Goal: Obtain resource: Download file/media

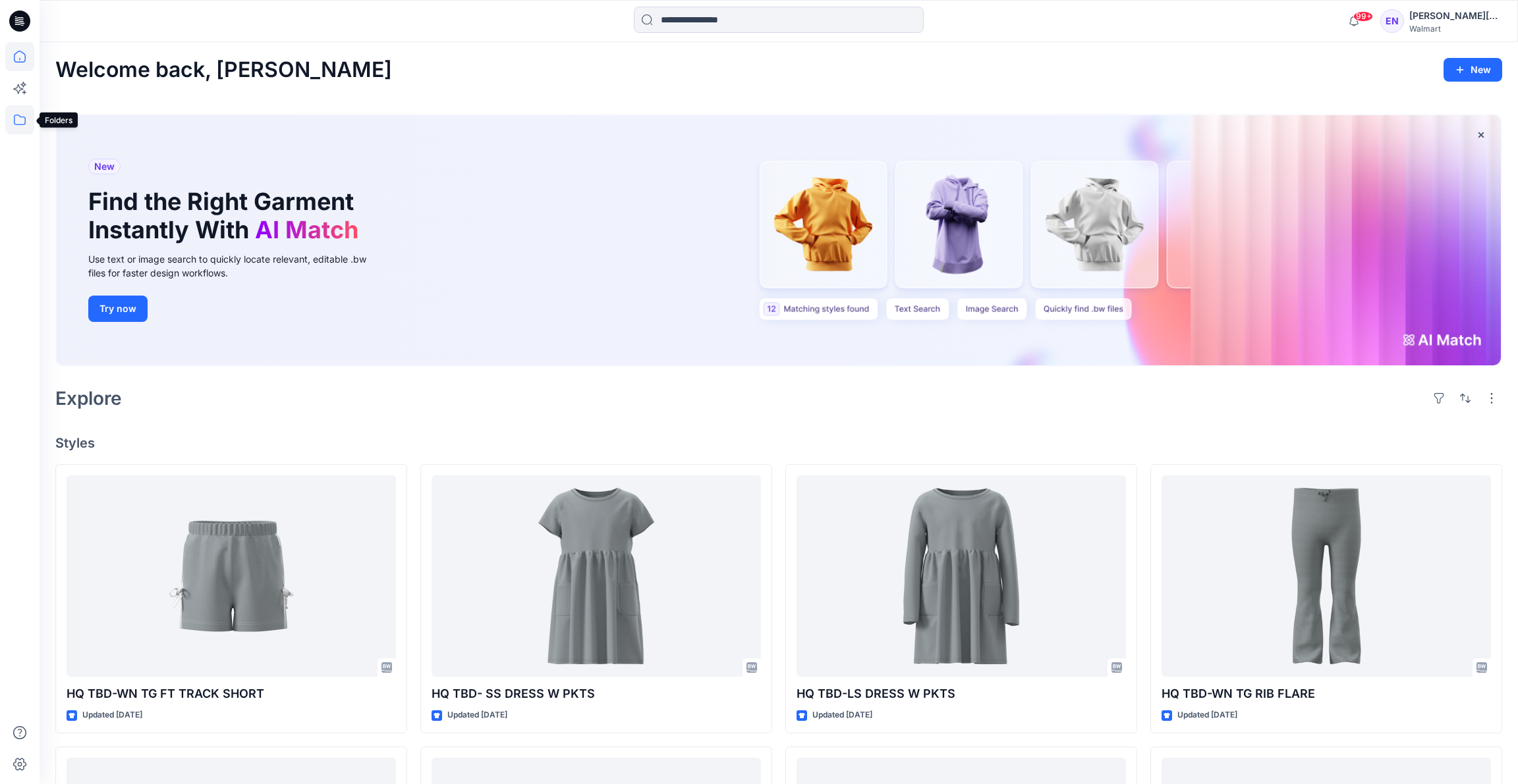
click at [21, 127] on icon at bounding box center [20, 120] width 29 height 29
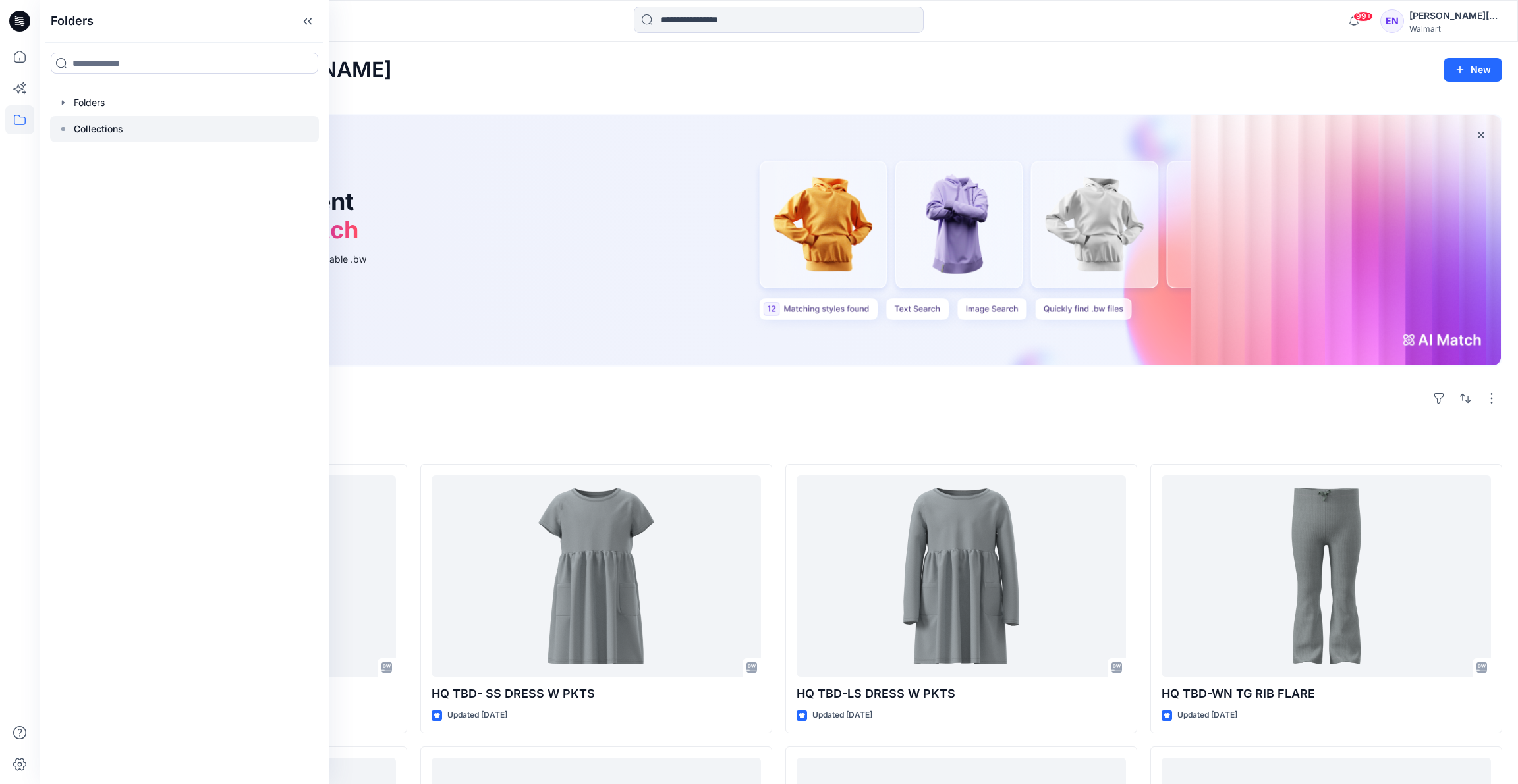
click at [84, 129] on p "Collections" at bounding box center [98, 129] width 50 height 15
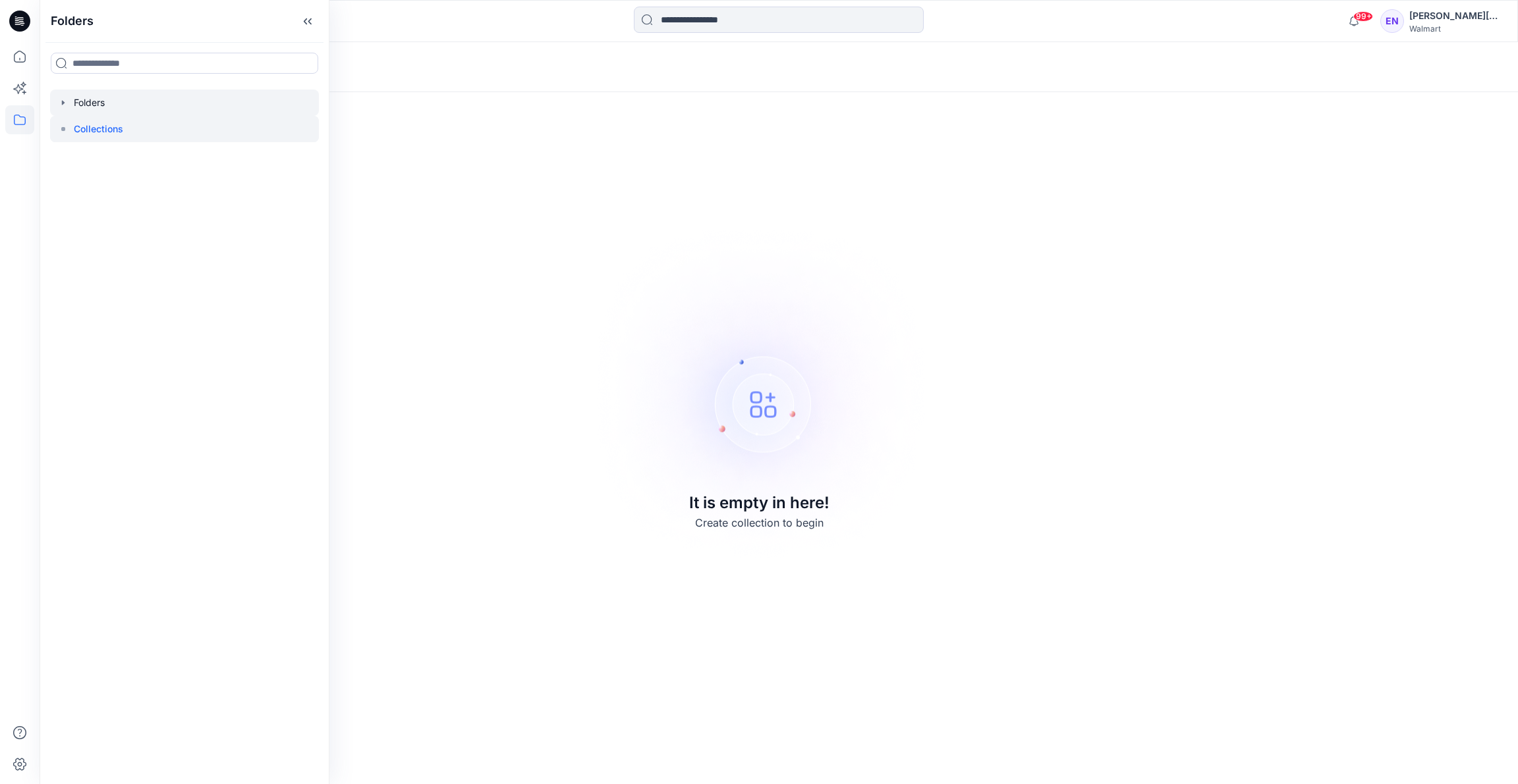
click at [88, 98] on div at bounding box center [184, 102] width 269 height 26
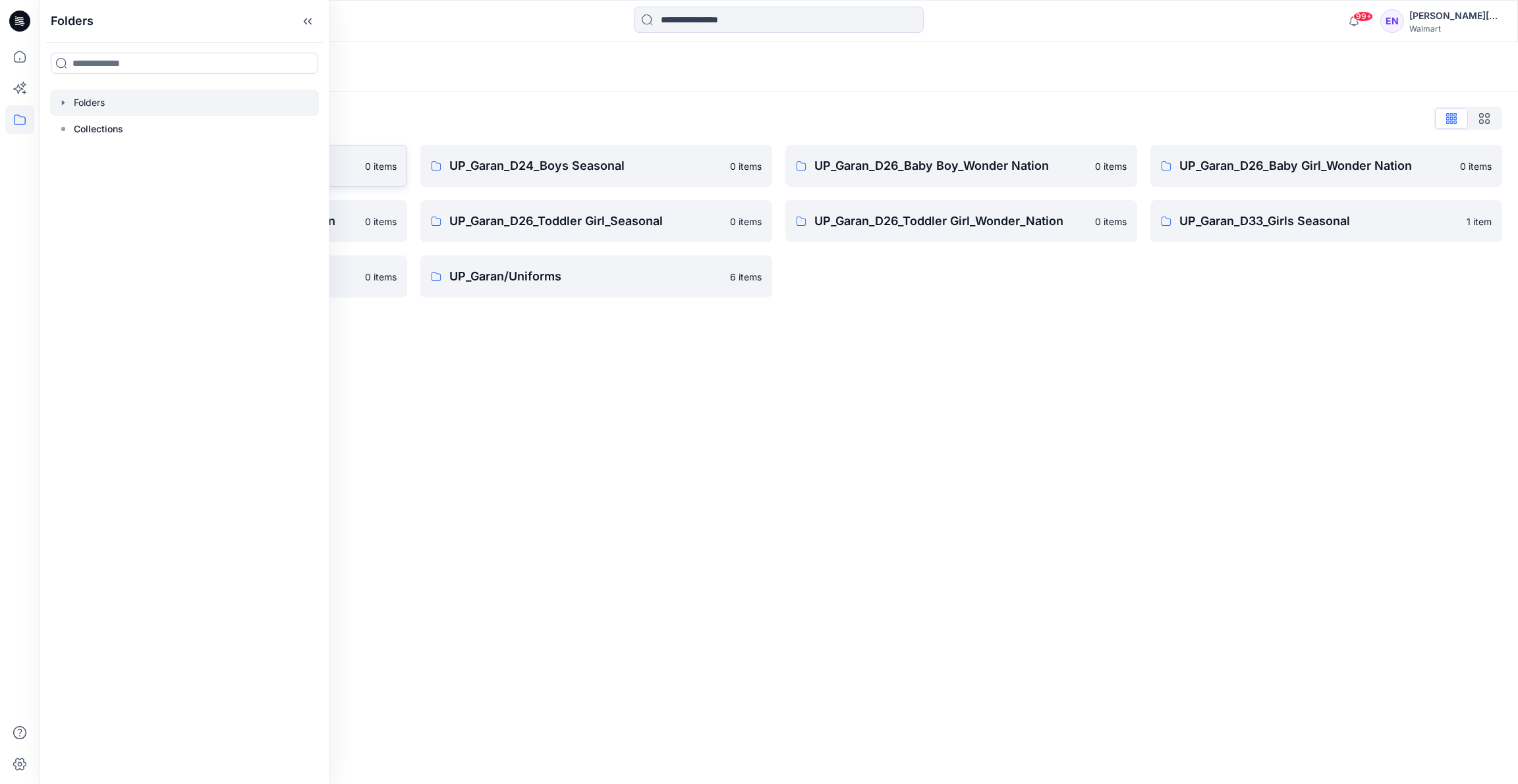
click at [372, 162] on p "0 items" at bounding box center [380, 166] width 32 height 14
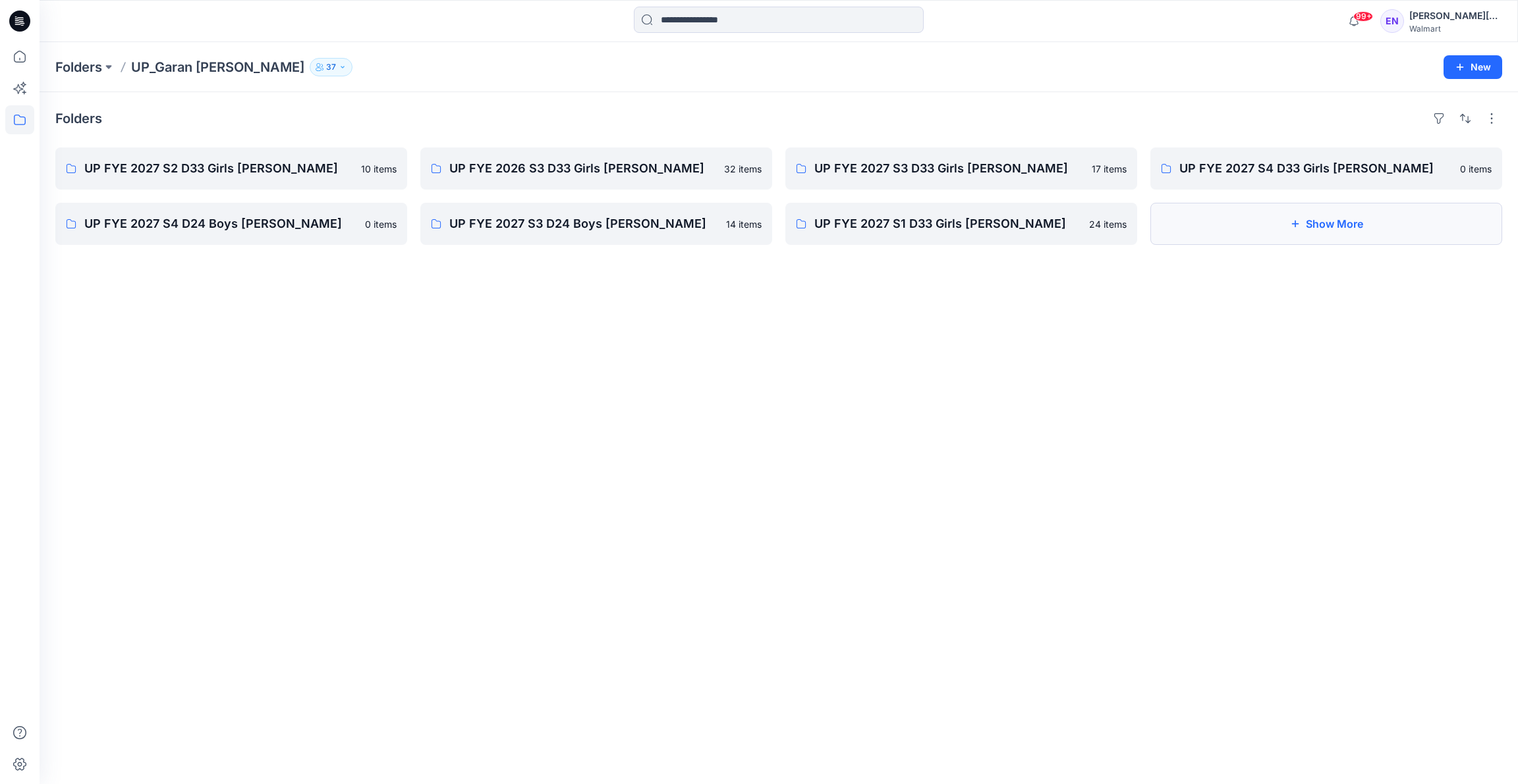
click at [1329, 226] on button "Show More" at bounding box center [1326, 224] width 351 height 43
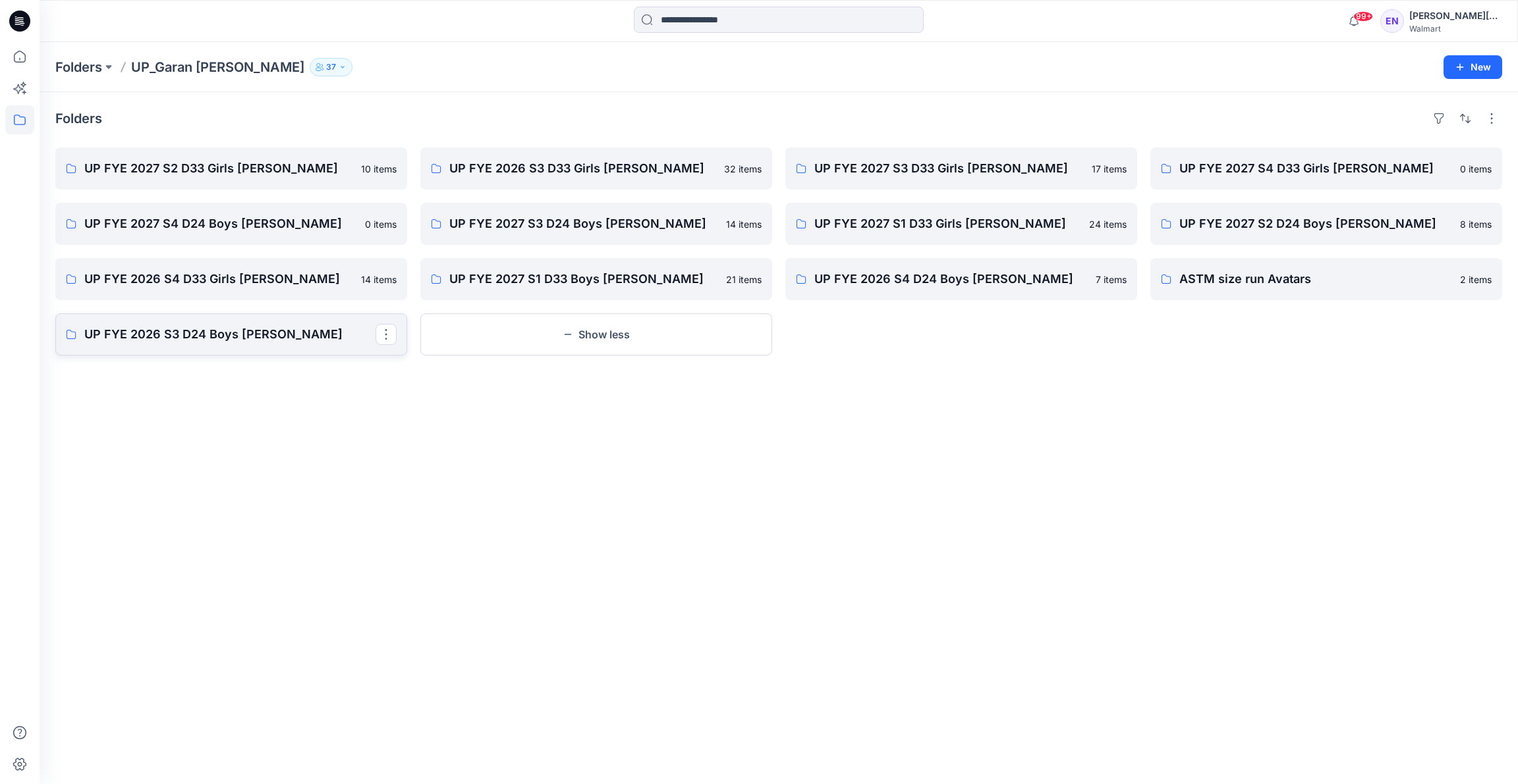
click at [305, 328] on p "UP FYE 2026 S3 D24 Boys [PERSON_NAME]" at bounding box center [230, 334] width 292 height 18
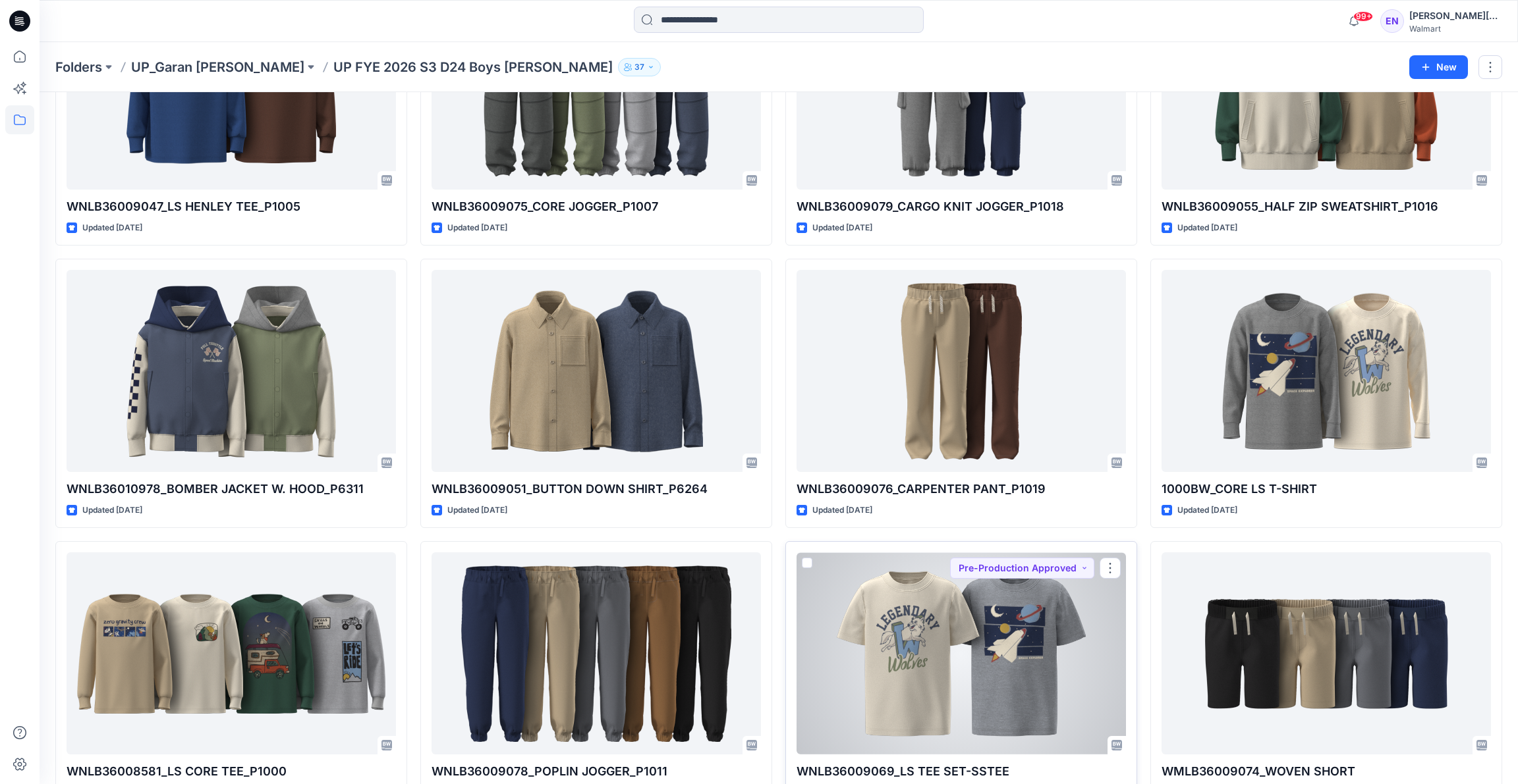
scroll to position [1059, 0]
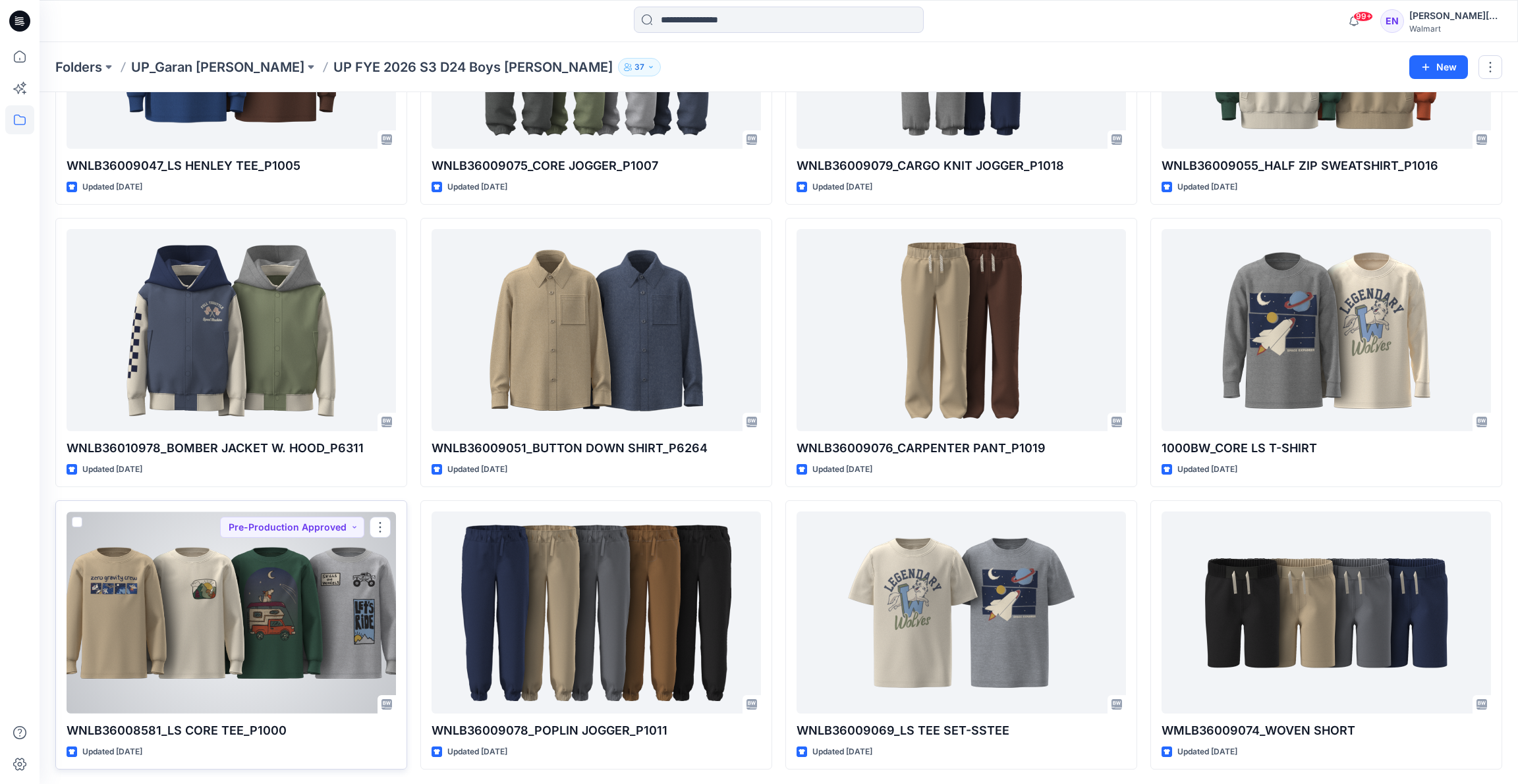
click at [135, 604] on div at bounding box center [231, 612] width 330 height 202
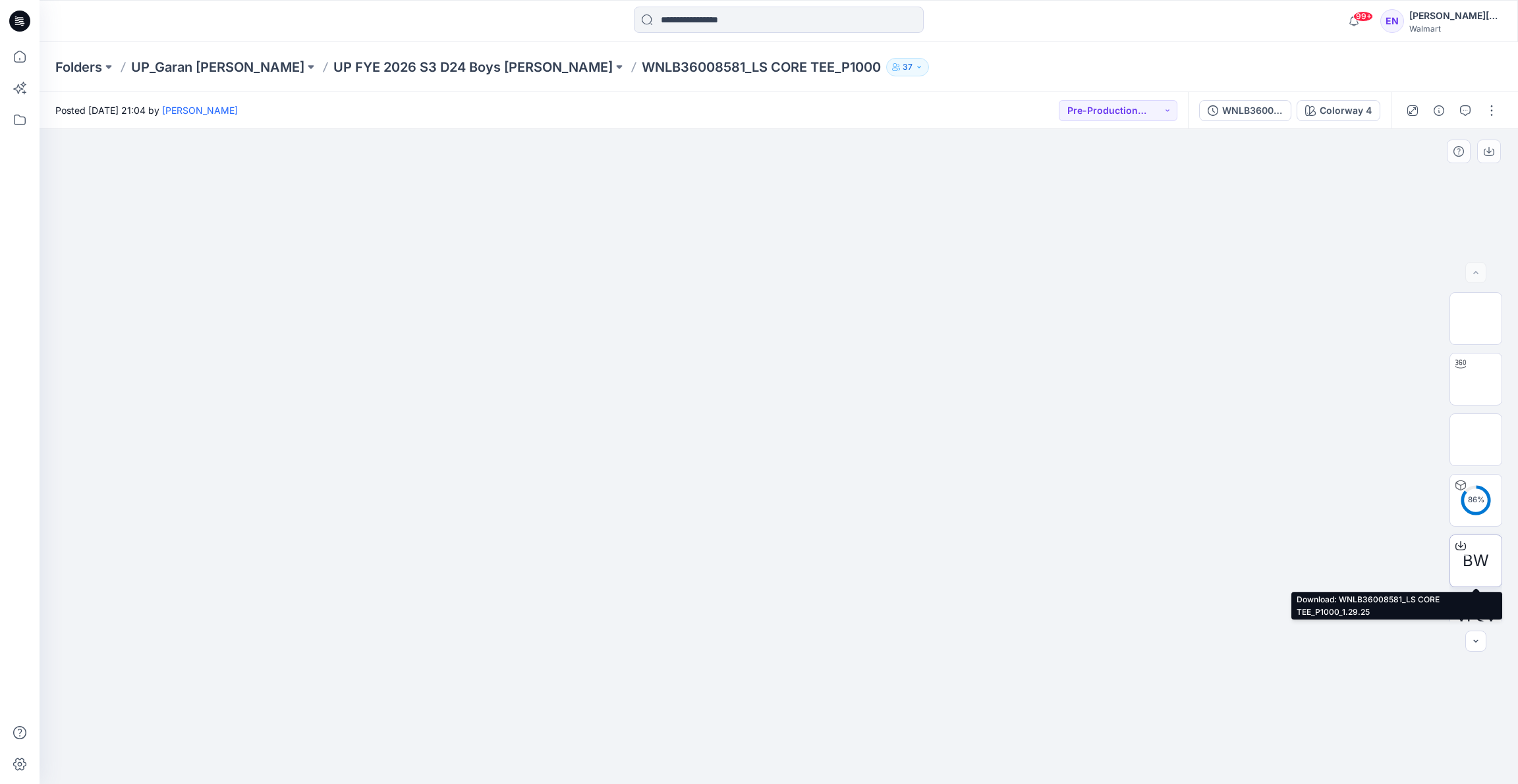
click at [1466, 561] on span "BW" at bounding box center [1475, 561] width 26 height 24
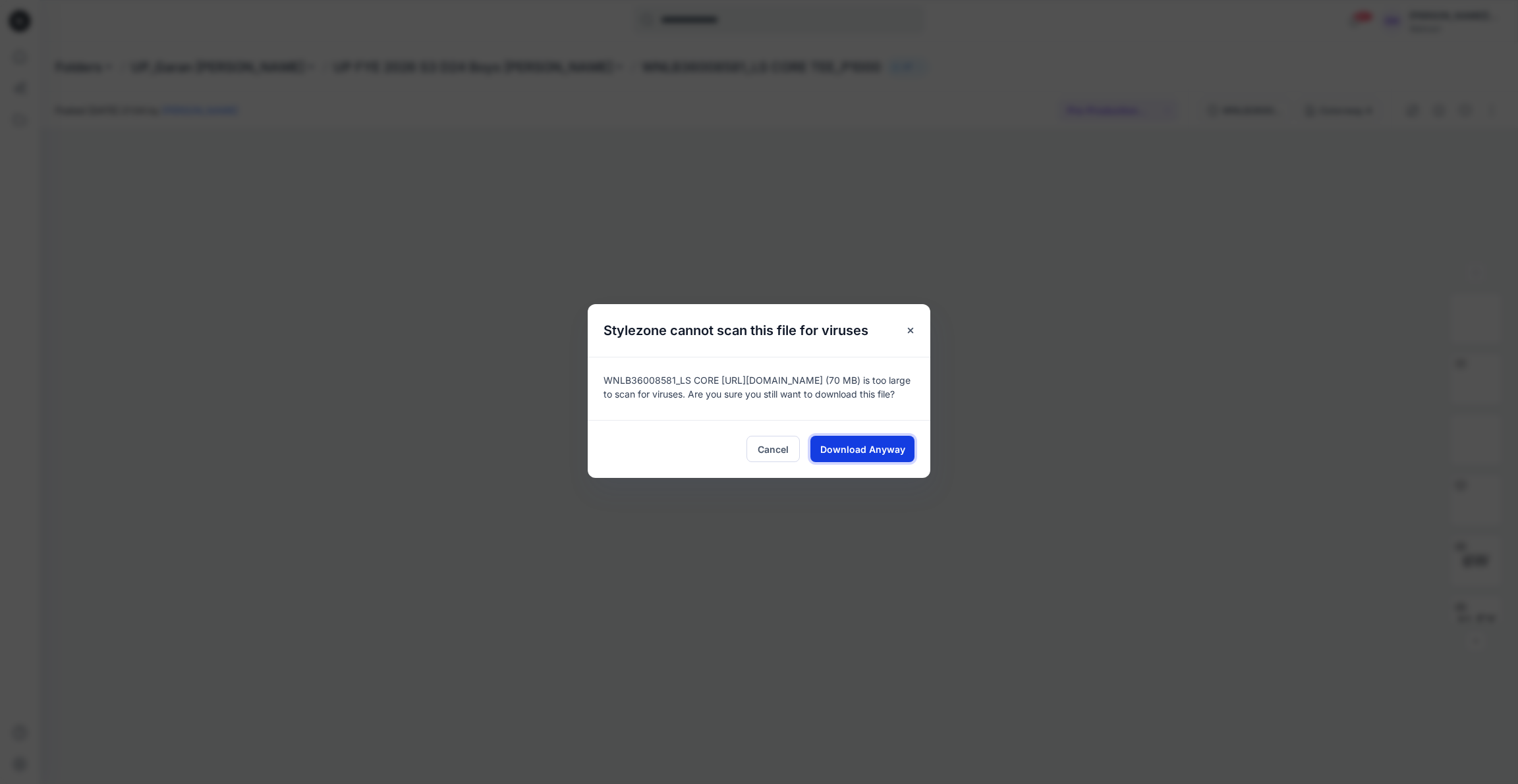
click at [842, 444] on span "Download Anyway" at bounding box center [863, 449] width 85 height 14
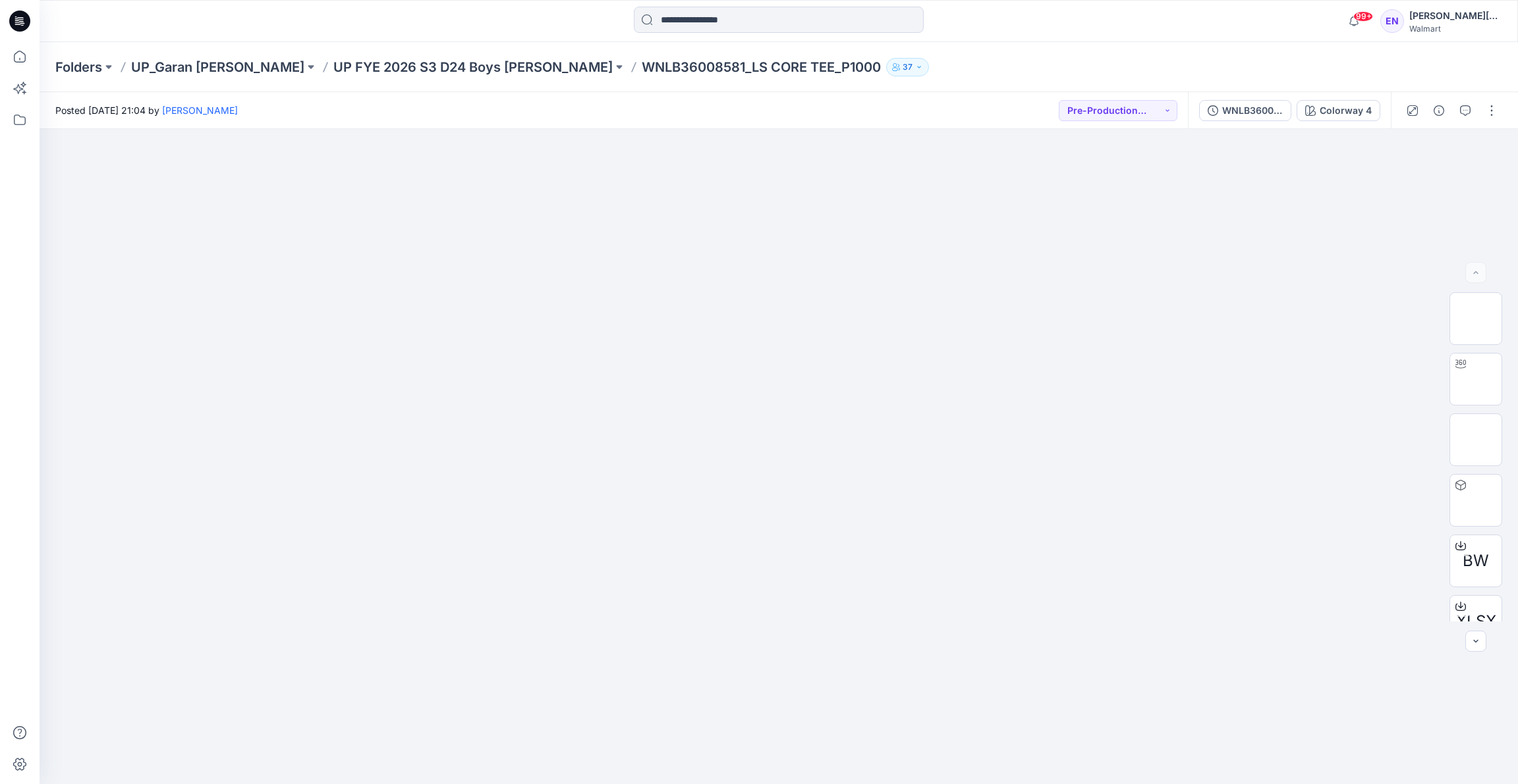
click at [642, 69] on p "WNLB36008581_LS CORE TEE_P1000" at bounding box center [762, 67] width 239 height 18
drag, startPoint x: 604, startPoint y: 65, endPoint x: 504, endPoint y: 66, distance: 100.0
click at [642, 66] on p "WNLB36008581_LS CORE TEE_P1000" at bounding box center [762, 67] width 239 height 18
drag, startPoint x: 607, startPoint y: 66, endPoint x: 501, endPoint y: 70, distance: 106.1
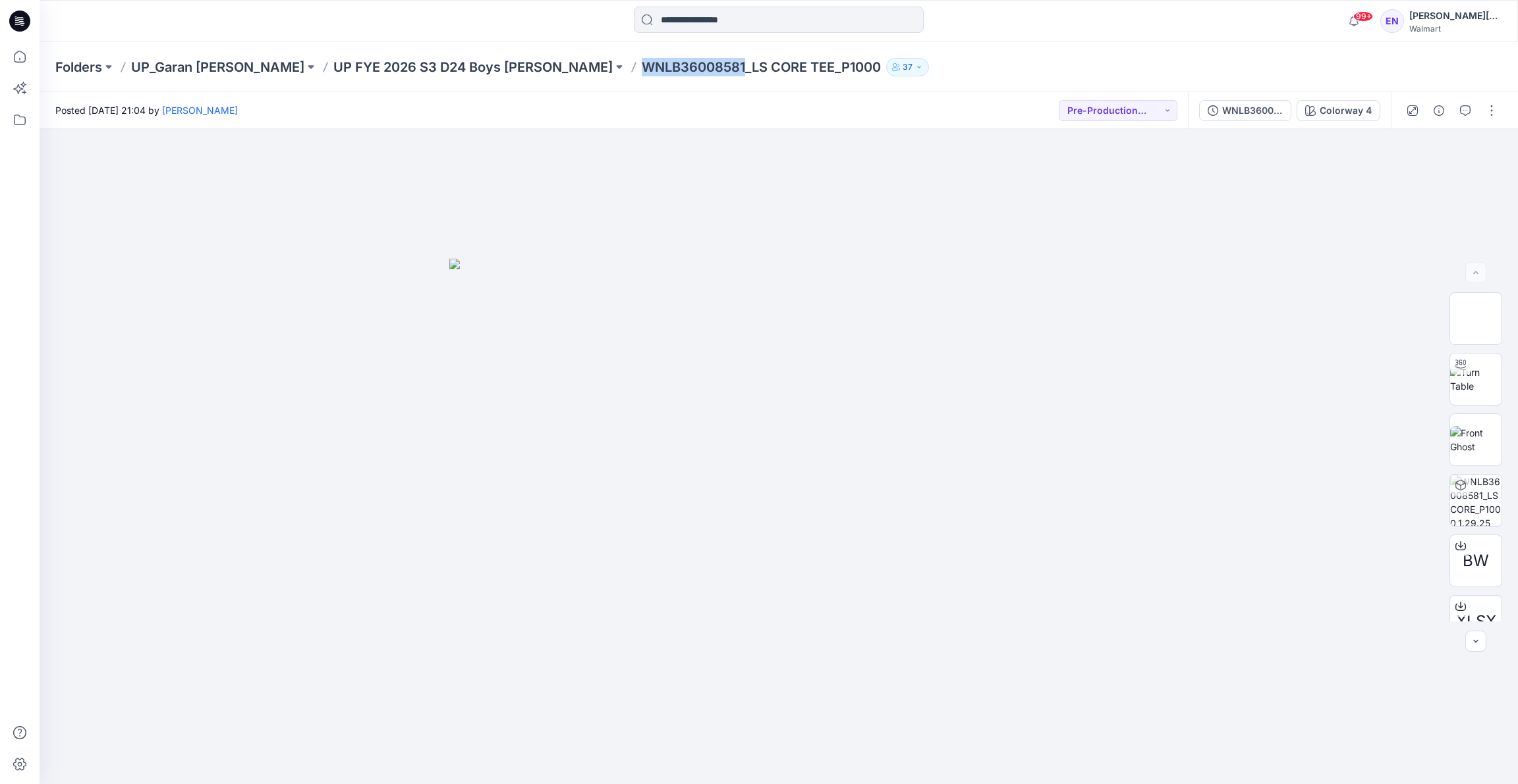
click at [501, 70] on div "Folders UP_Garan [PERSON_NAME] UP [PERSON_NAME] 2026 S3 D24 Boys [PERSON_NAME] …" at bounding box center [727, 67] width 1344 height 18
copy p "WNLB36008581"
